Goal: Find specific page/section: Find specific page/section

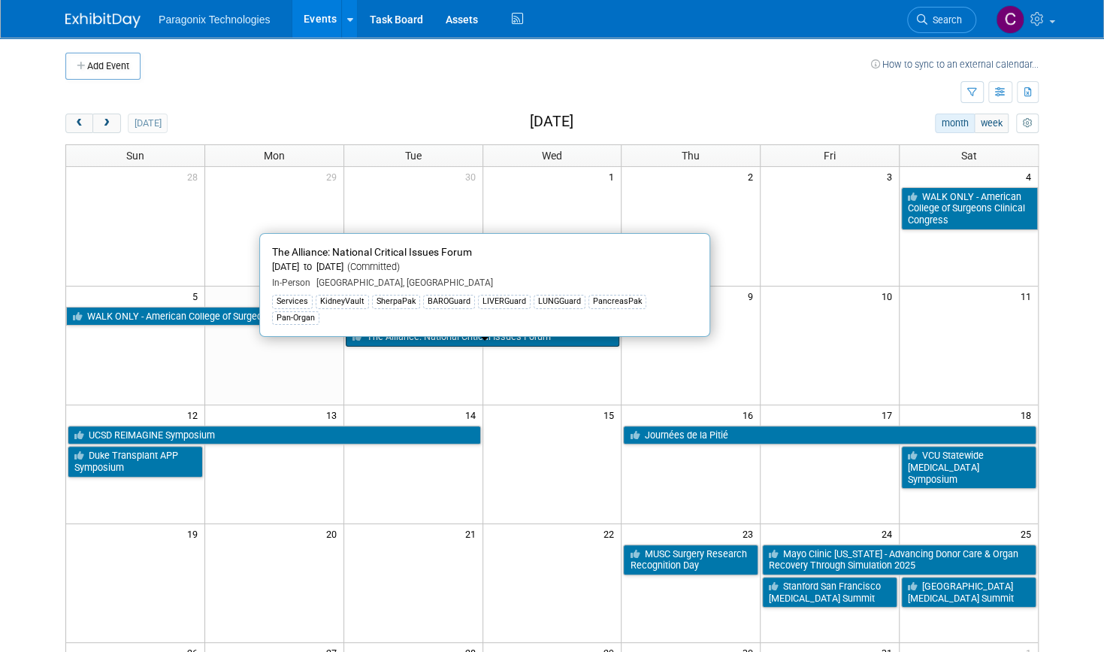
click at [437, 336] on link "The Alliance: National Critical Issues Forum" at bounding box center [483, 337] width 274 height 20
click at [0, 0] on div at bounding box center [0, 0] width 0 height 0
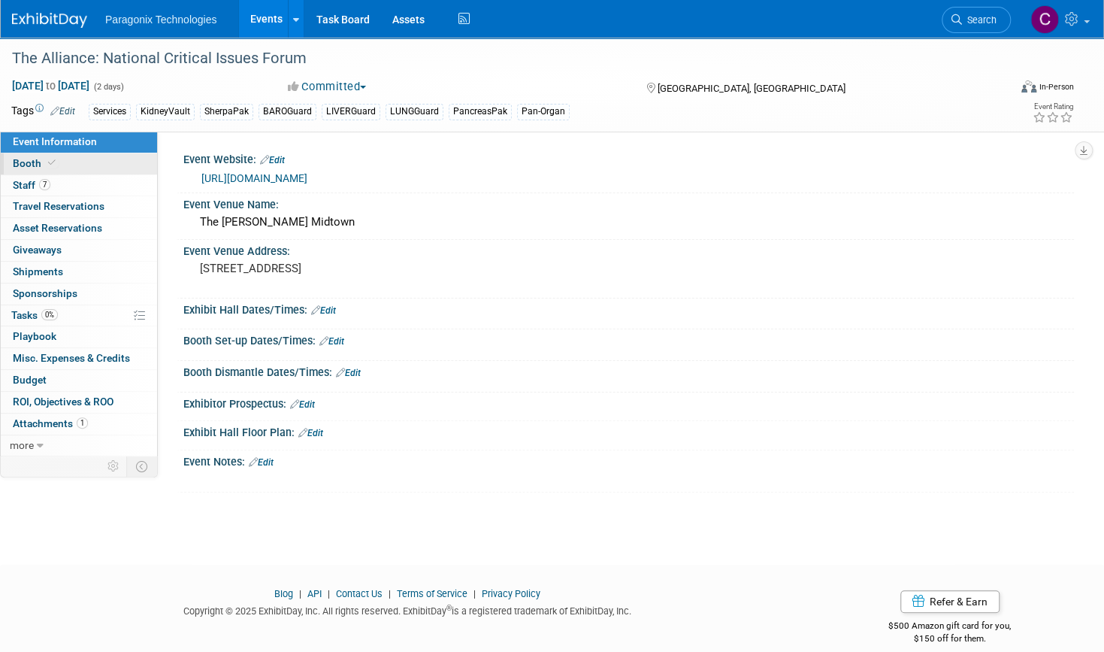
click at [29, 166] on span "Booth" at bounding box center [36, 163] width 46 height 12
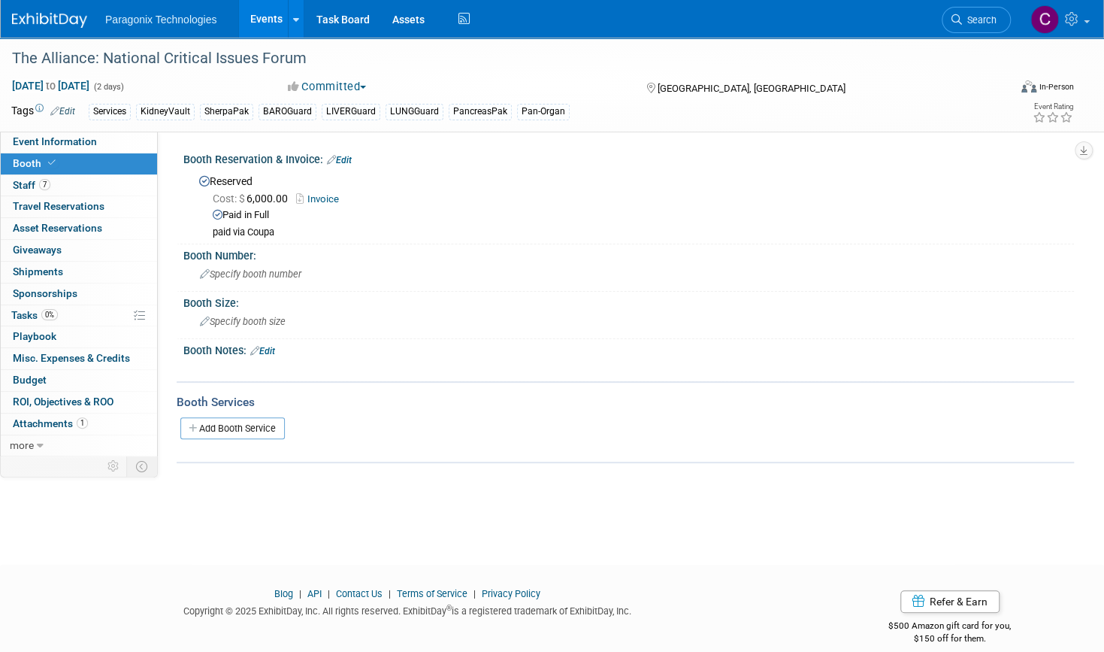
click at [325, 197] on link "Invoice" at bounding box center [321, 198] width 50 height 11
